Goal: Task Accomplishment & Management: Complete application form

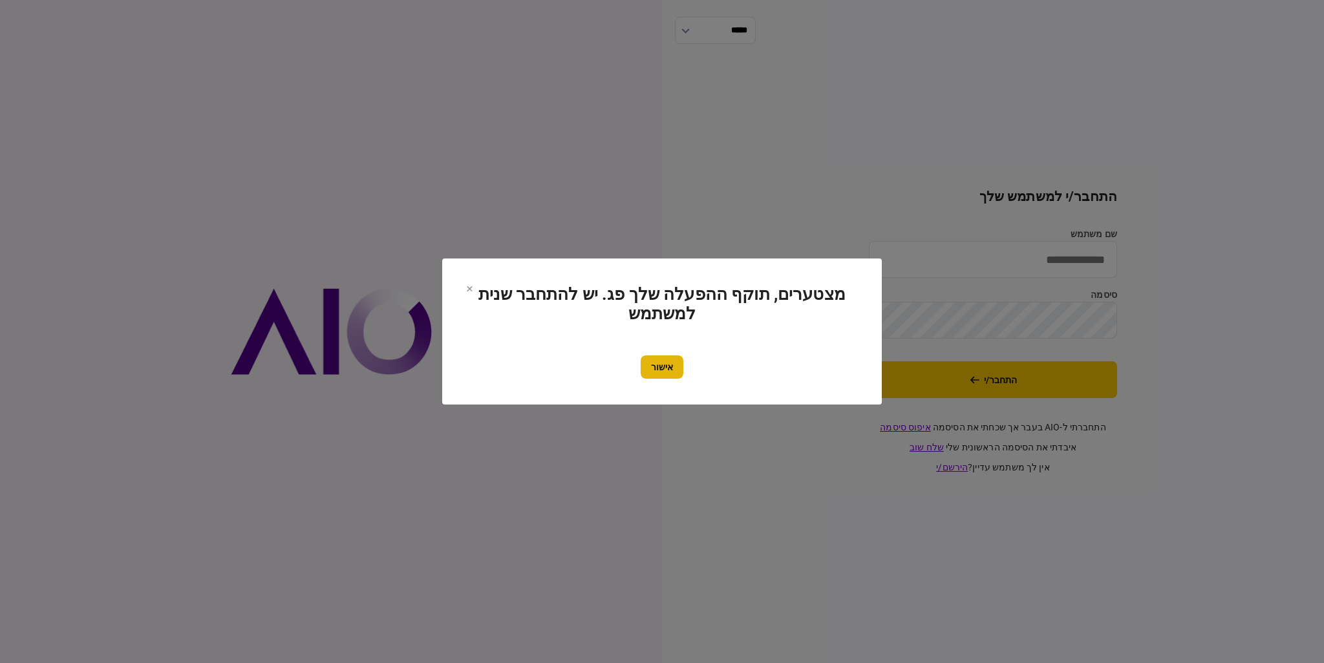
type input "*********"
drag, startPoint x: 665, startPoint y: 363, endPoint x: 794, endPoint y: 366, distance: 129.4
click at [665, 363] on button "אישור" at bounding box center [662, 367] width 43 height 23
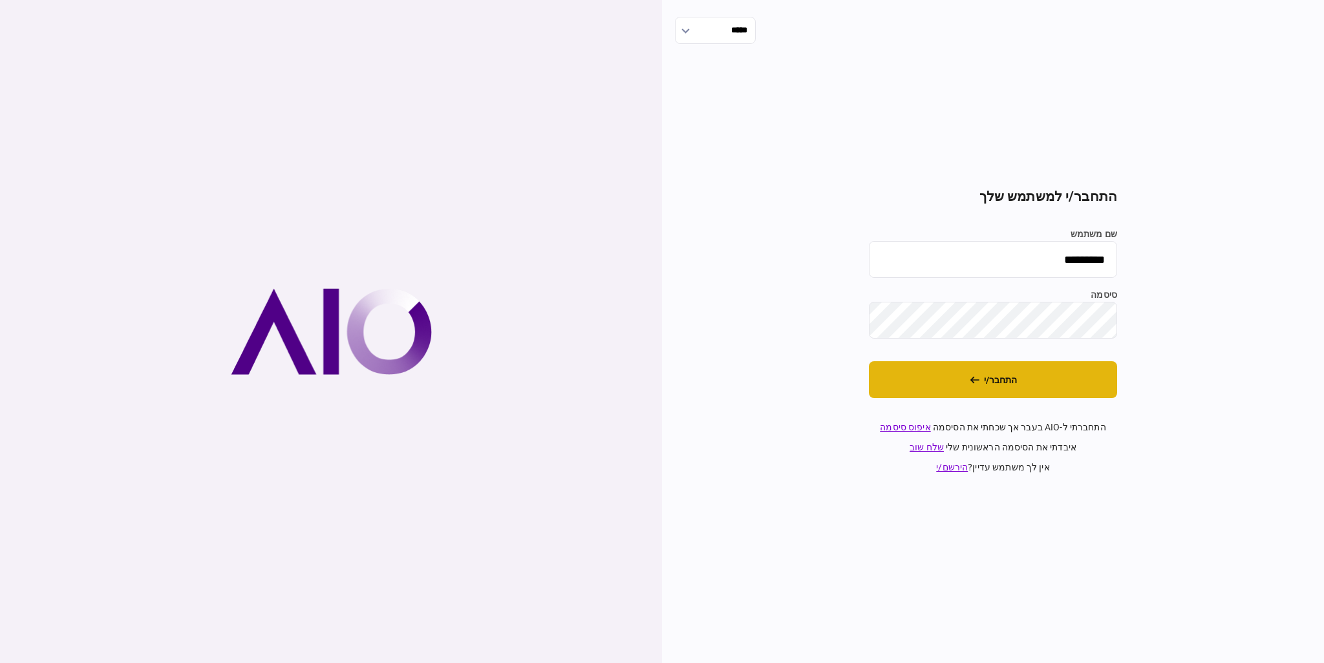
click at [960, 374] on button "התחבר/י" at bounding box center [993, 379] width 248 height 37
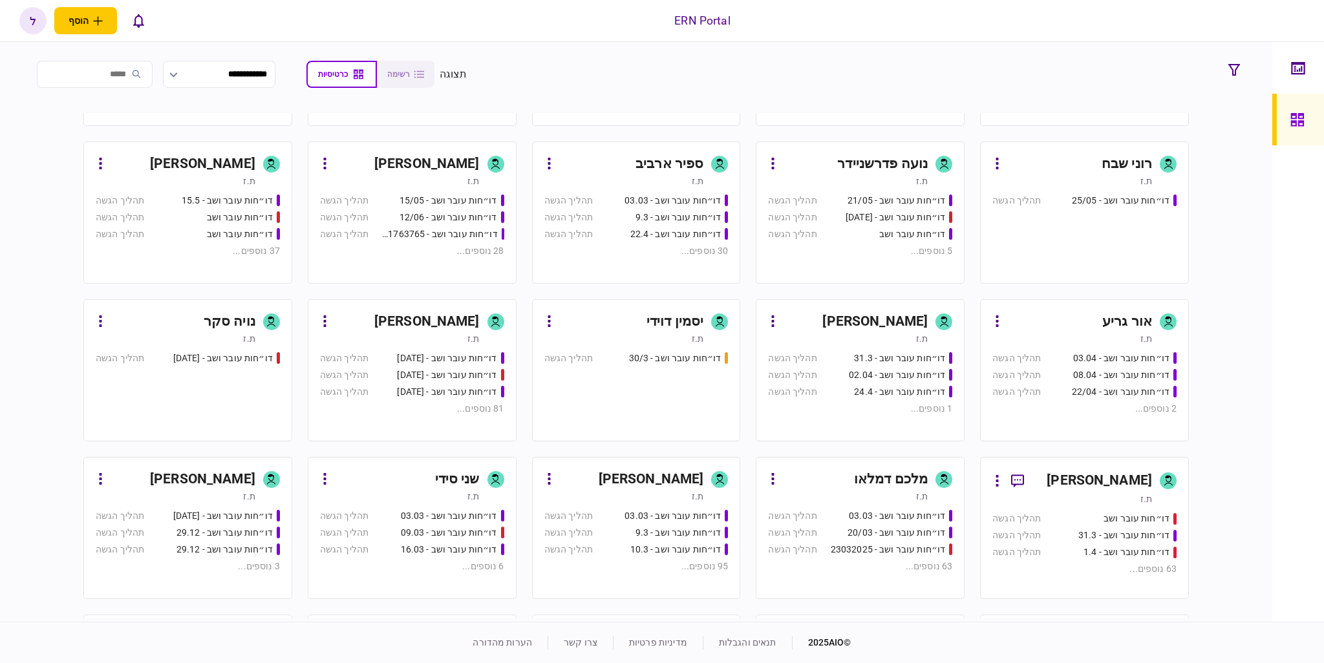
scroll to position [259, 0]
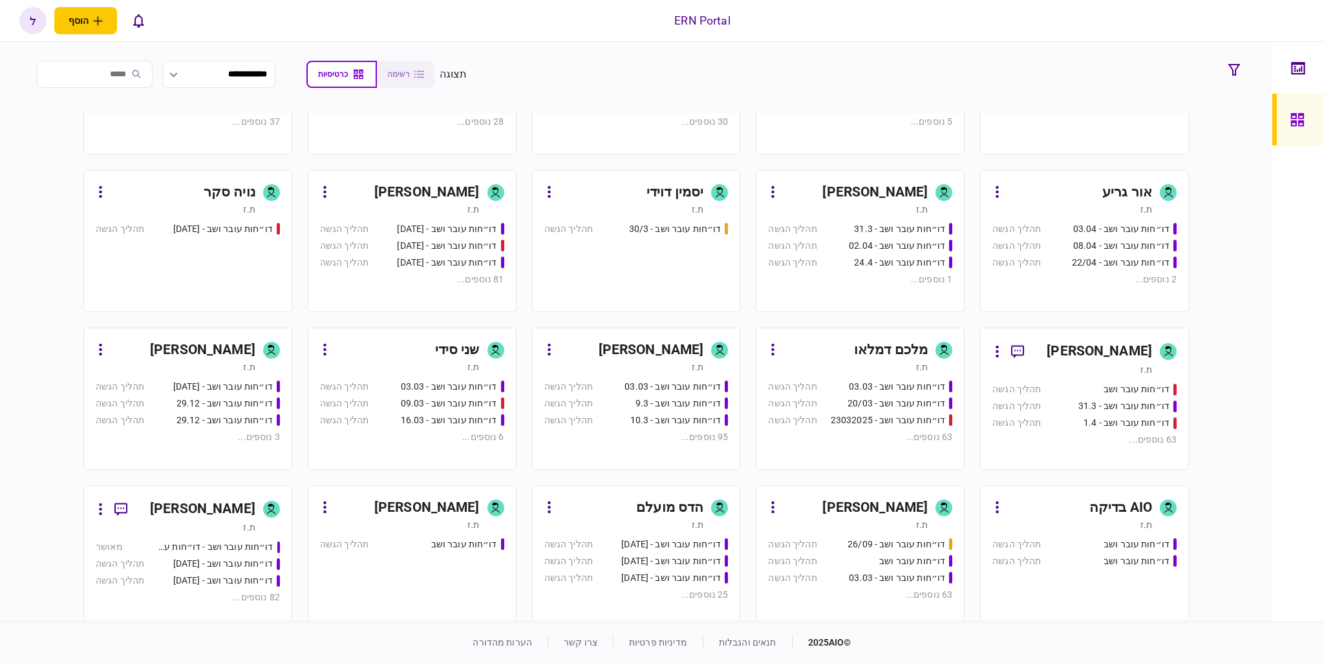
click at [826, 528] on div "ת.ז" at bounding box center [848, 525] width 160 height 13
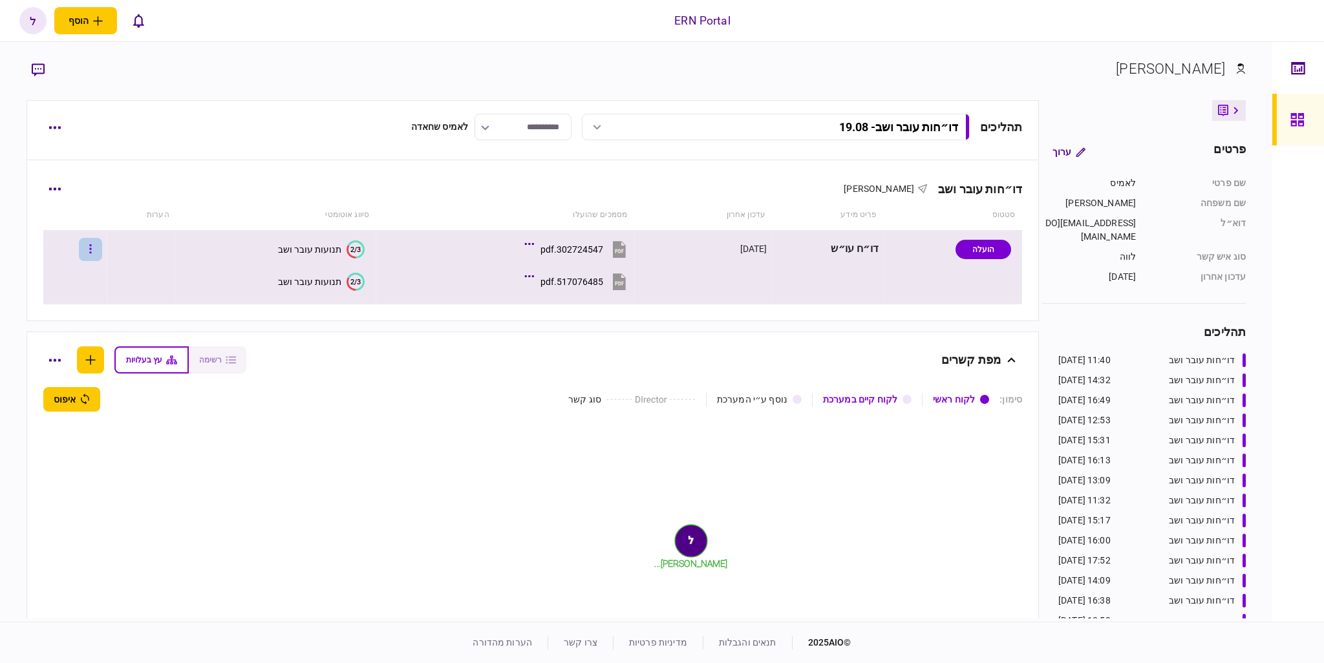
click at [102, 246] on button "button" at bounding box center [90, 249] width 23 height 23
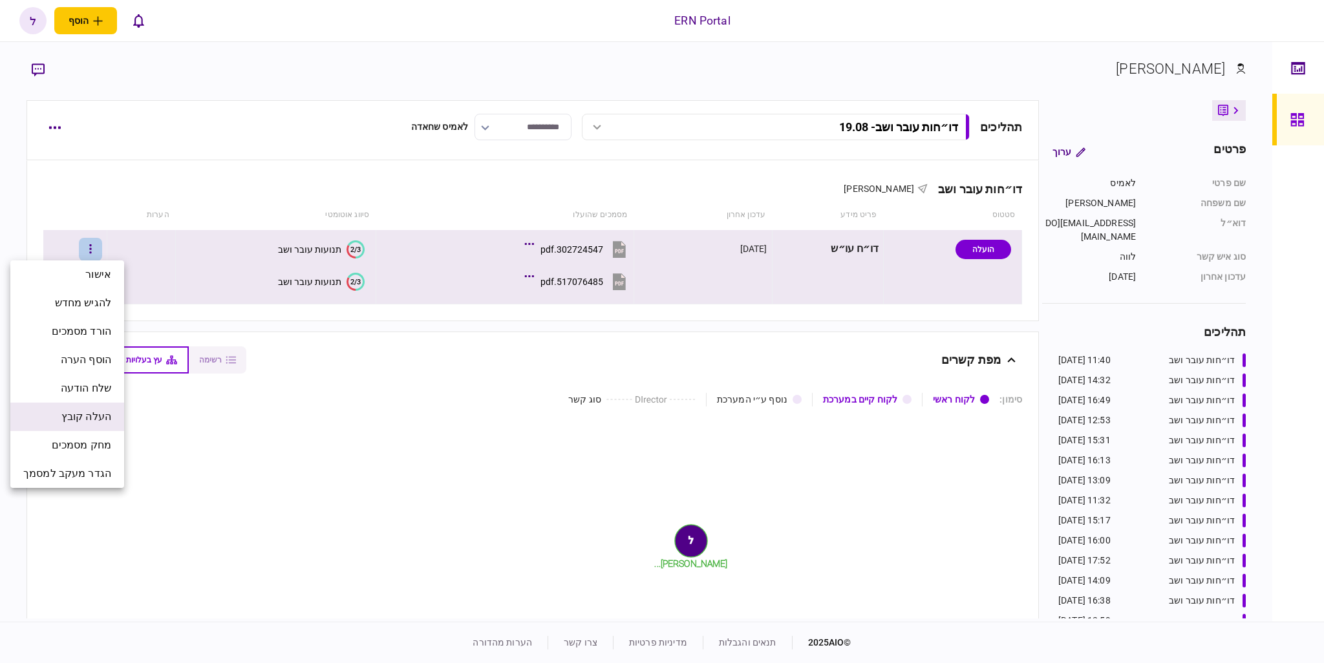
click at [88, 416] on span "העלה קובץ" at bounding box center [86, 417] width 50 height 16
